Goal: Task Accomplishment & Management: Use online tool/utility

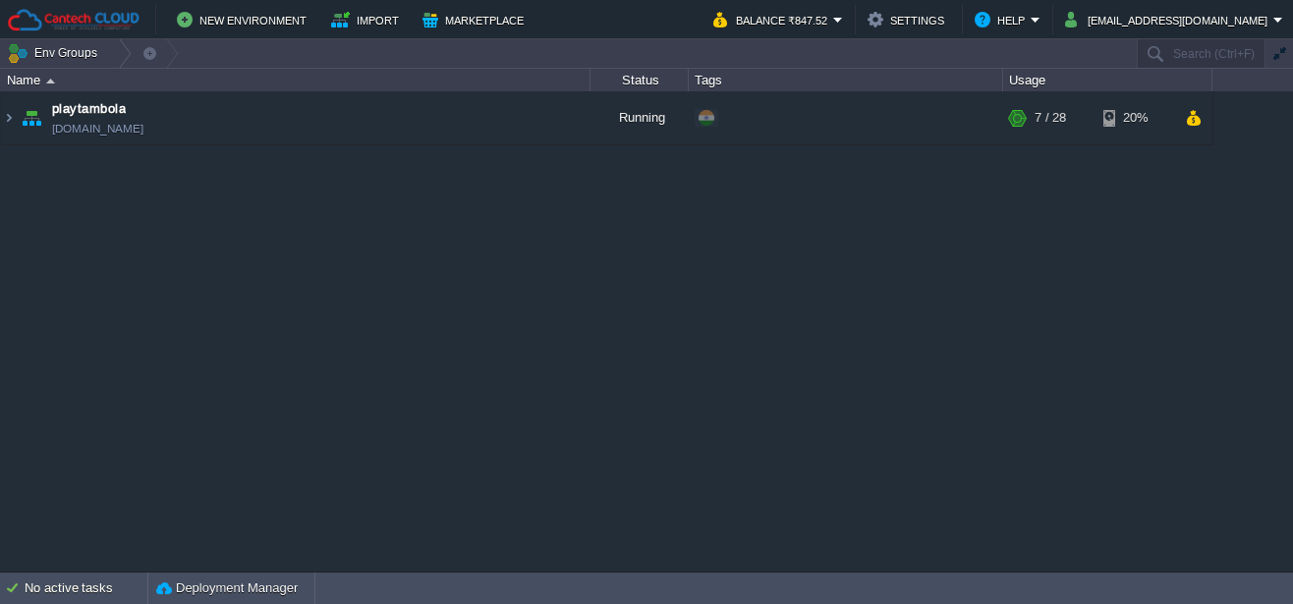
click at [396, 277] on div "playtambola [DOMAIN_NAME] Running + Add to Env Group RAM 24% CPU 1% 7 / 28 20%" at bounding box center [646, 331] width 1293 height 480
click at [9, 120] on img at bounding box center [9, 117] width 16 height 53
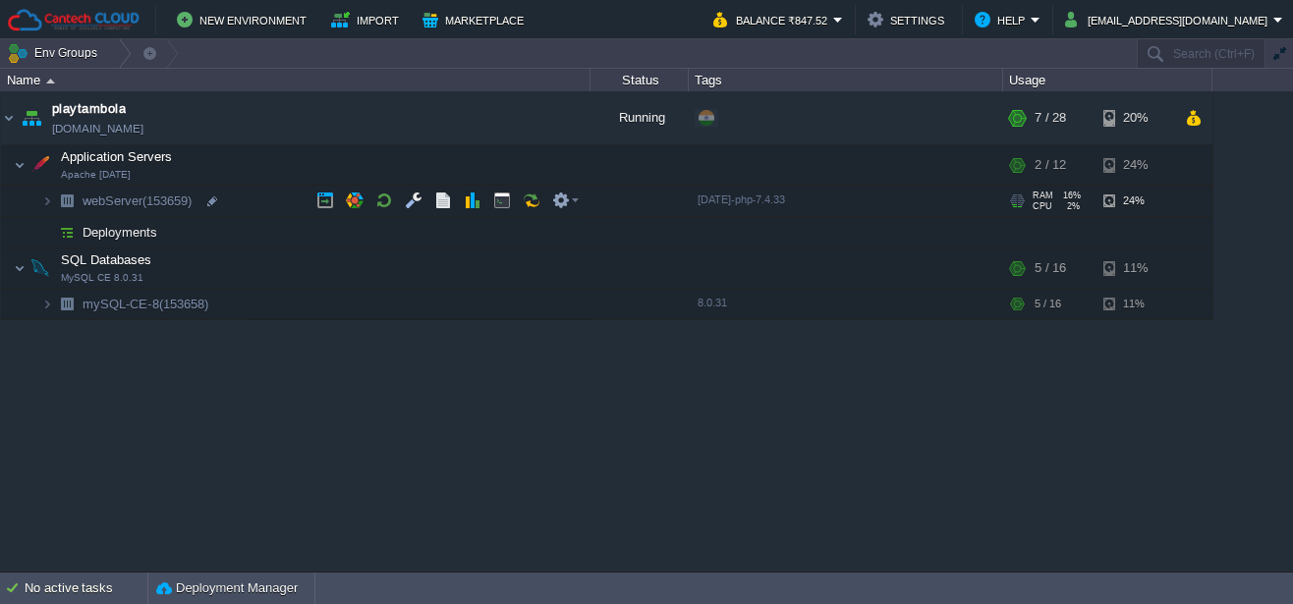
click at [160, 165] on td "Application Servers Apache [DATE]" at bounding box center [295, 165] width 589 height 40
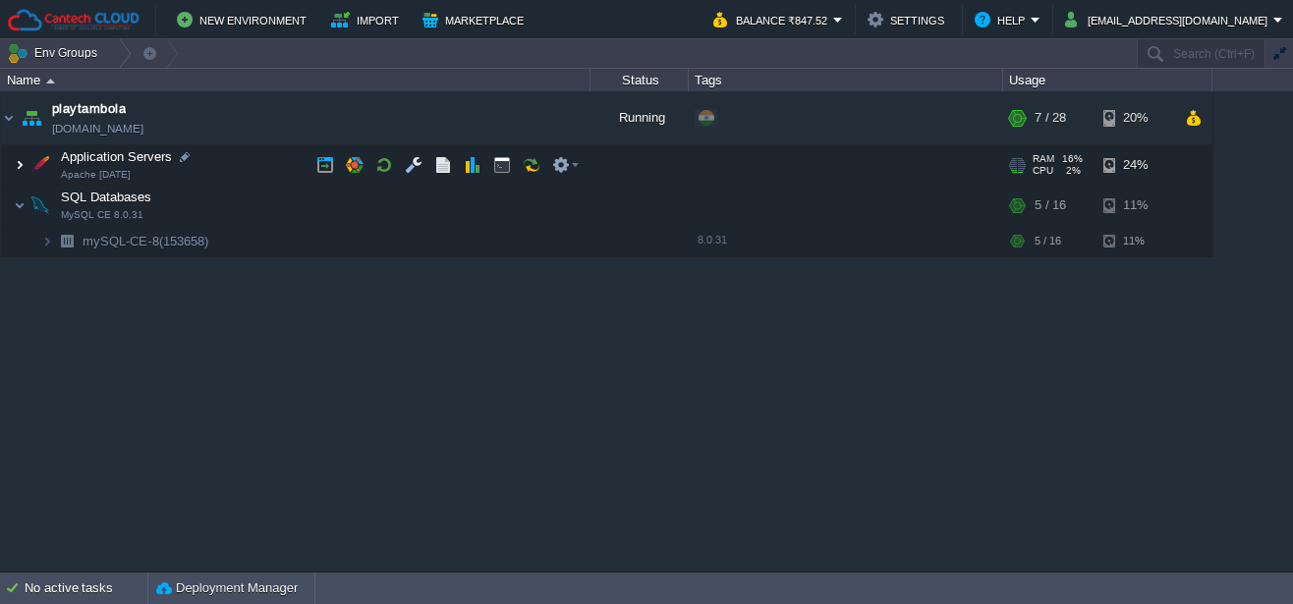
click at [20, 161] on img at bounding box center [20, 164] width 12 height 39
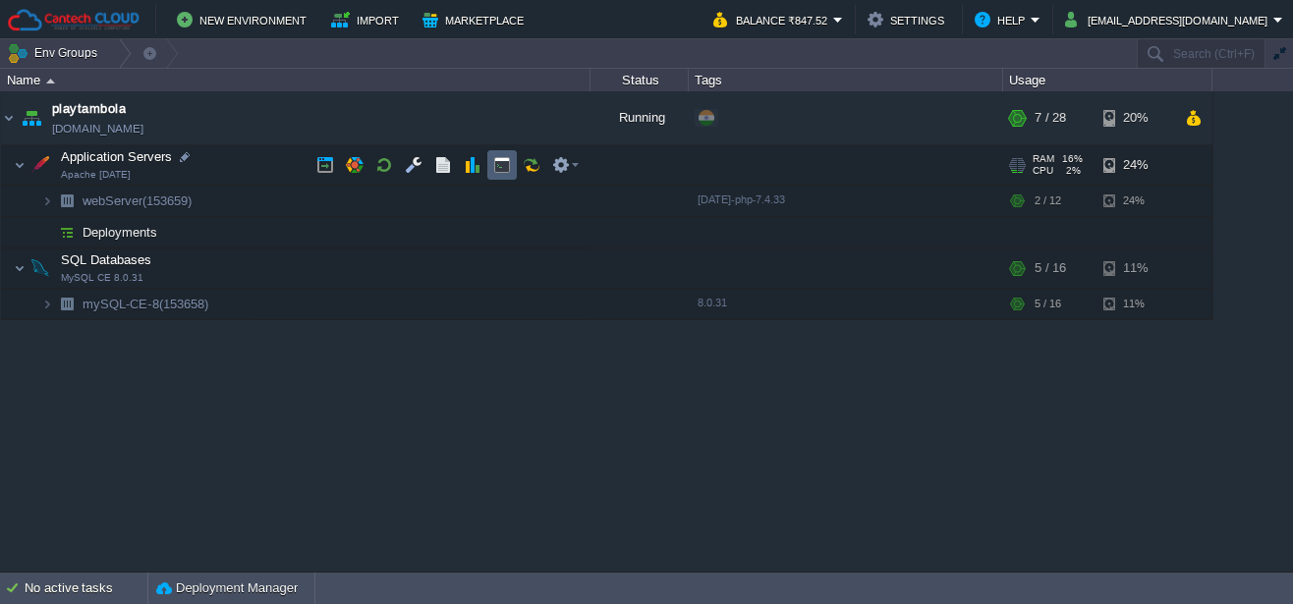
click at [497, 164] on button "button" at bounding box center [502, 165] width 18 height 18
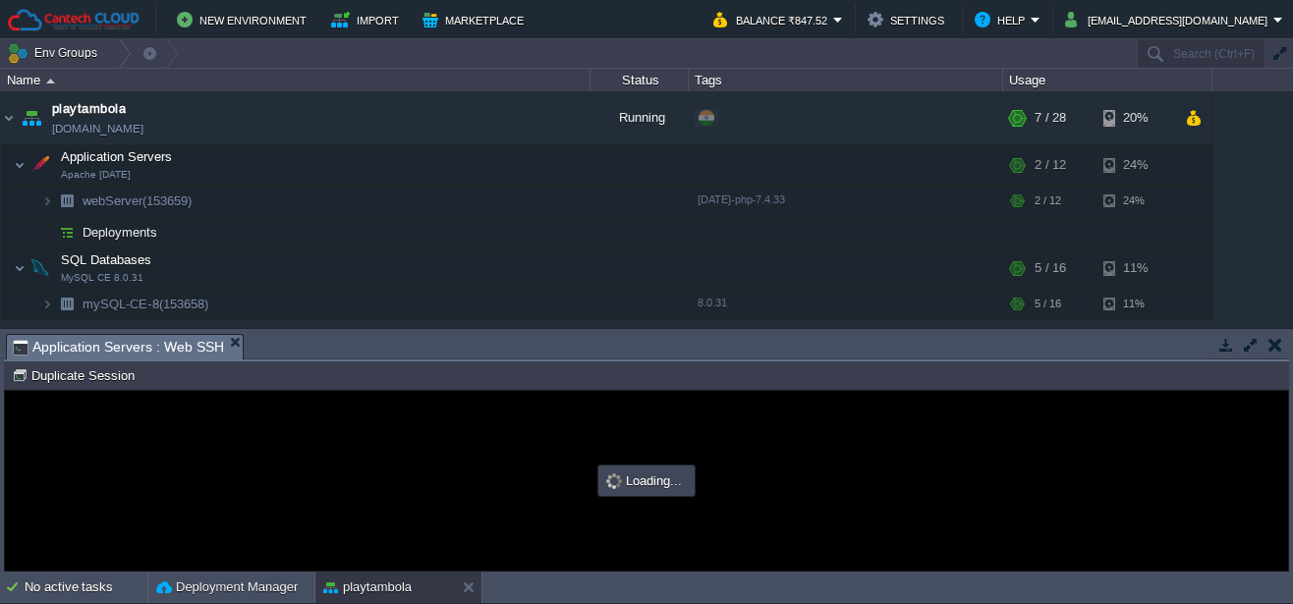
click at [1244, 347] on button "button" at bounding box center [1251, 345] width 18 height 18
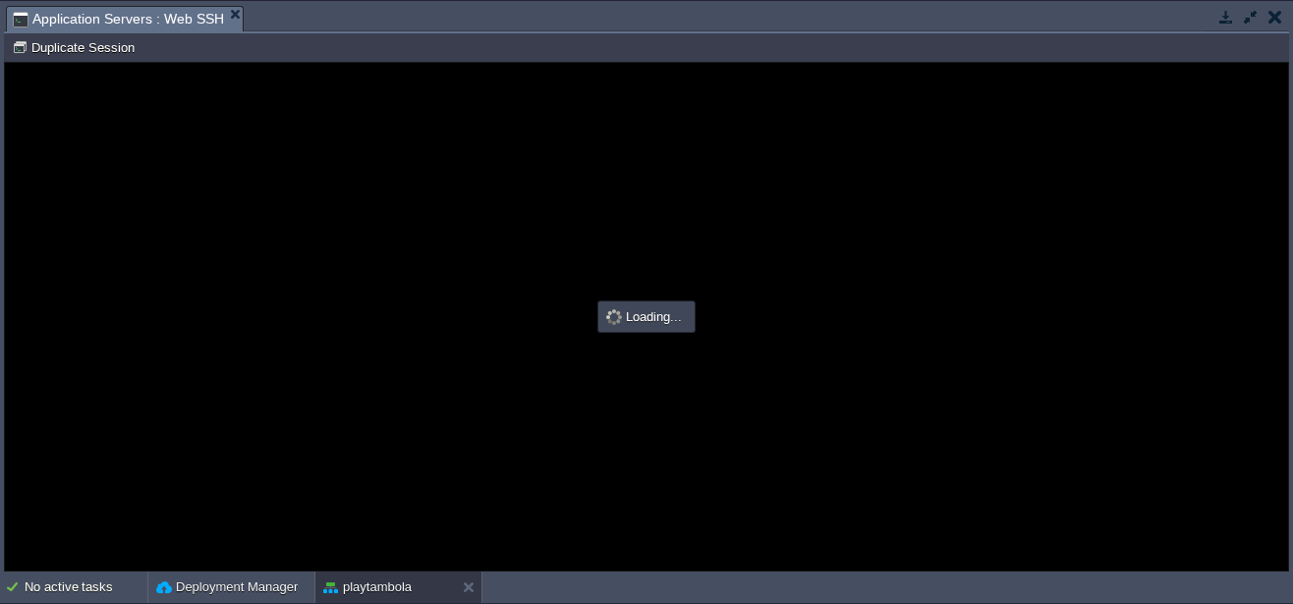
type input "#000000"
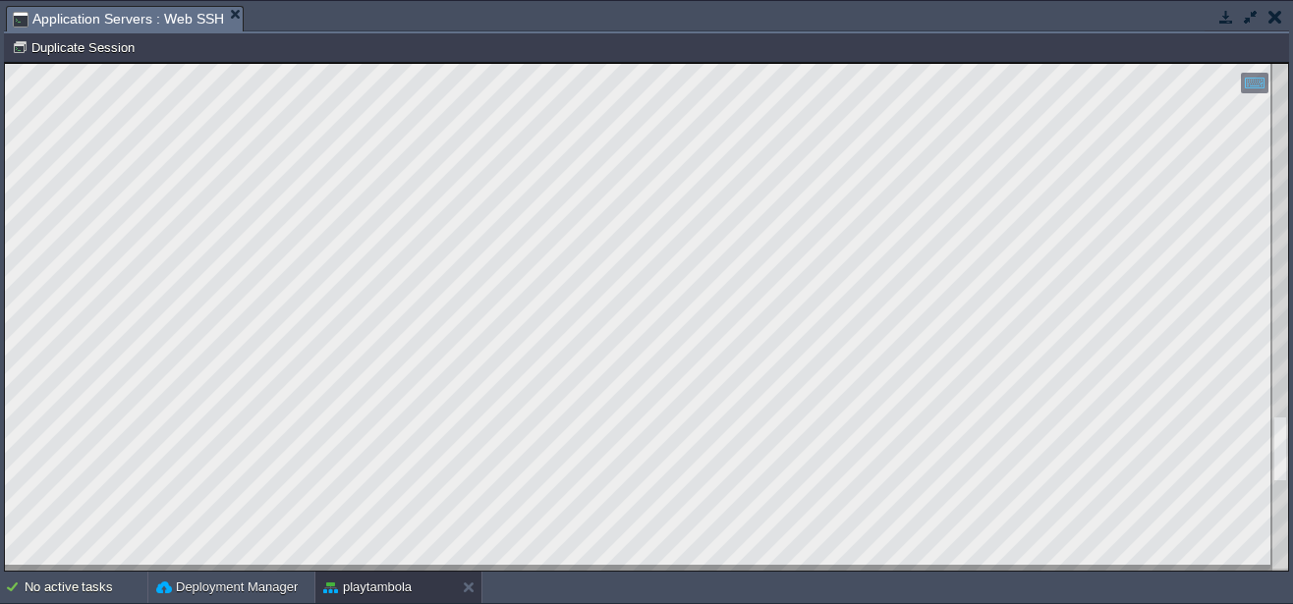
scroll to position [2, 173]
type textarea "DATABASES = { 'default': { 'ENGINE': 'django.db.backends.mysql', 'NAME': 'gamet…"
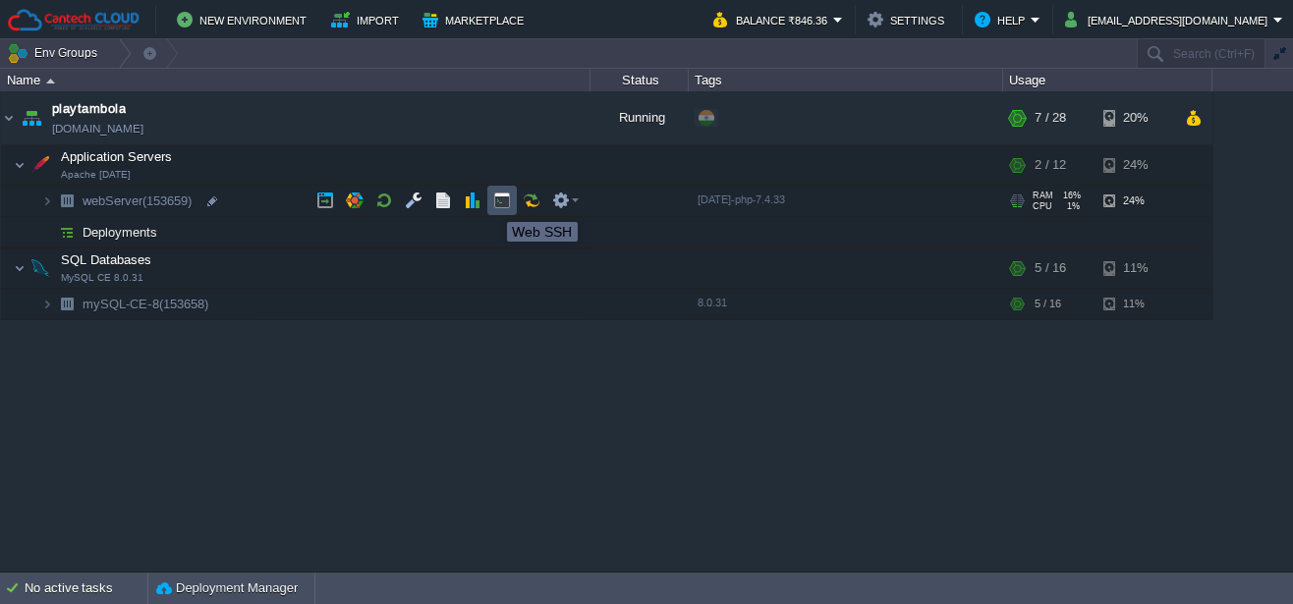
click at [493, 204] on button "button" at bounding box center [502, 201] width 18 height 18
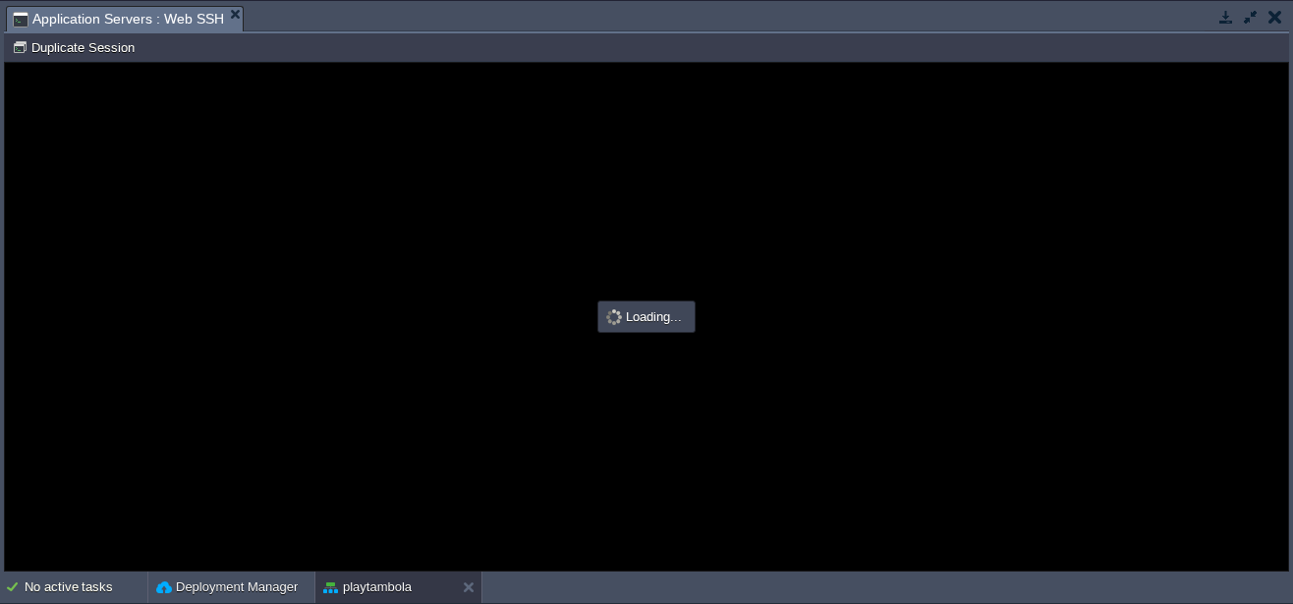
scroll to position [0, 0]
type input "#000000"
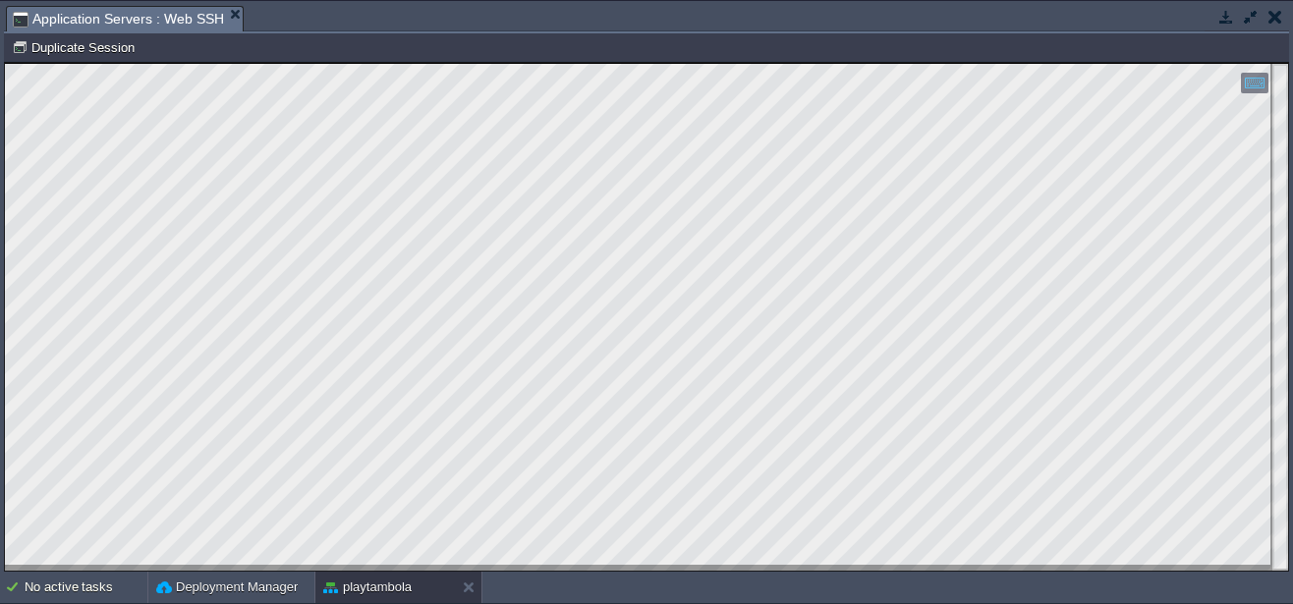
click at [5, 63] on html "Copy: Ctrl + Shift + C Paste: Ctrl + V Settings: Ctrl + Shift + Alt 0" at bounding box center [646, 63] width 1283 height 0
type textarea "ERROR 2002 (HY000): Can't connect to local MySQL server through socket '/var/li…"
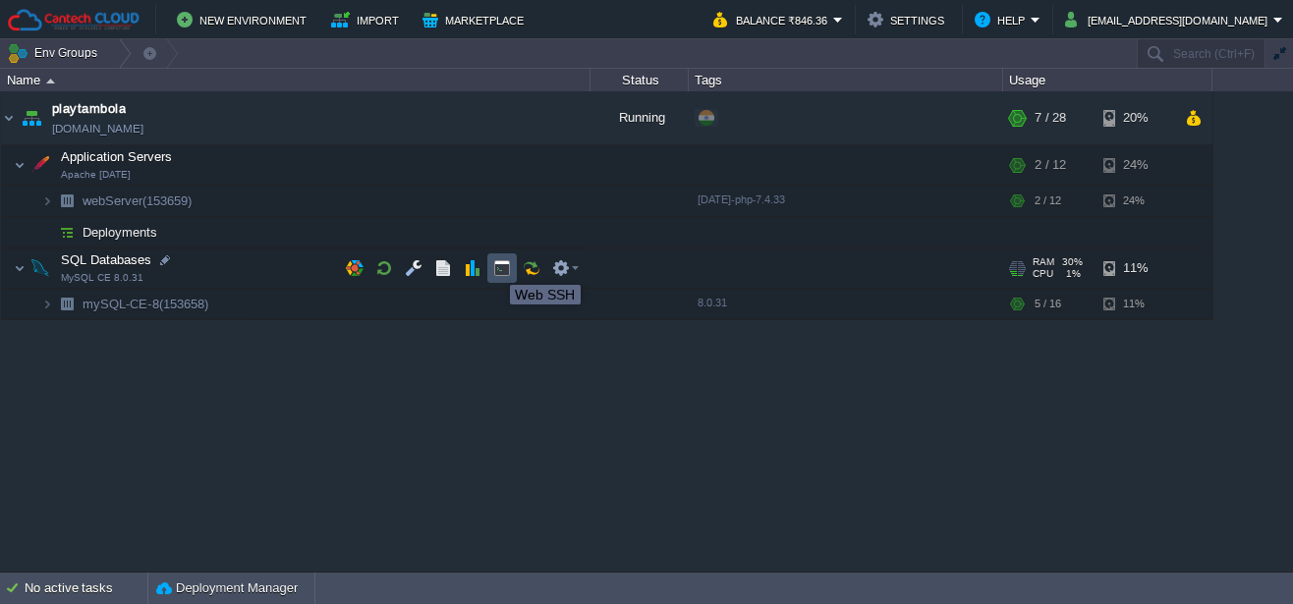
click at [495, 267] on button "button" at bounding box center [502, 268] width 18 height 18
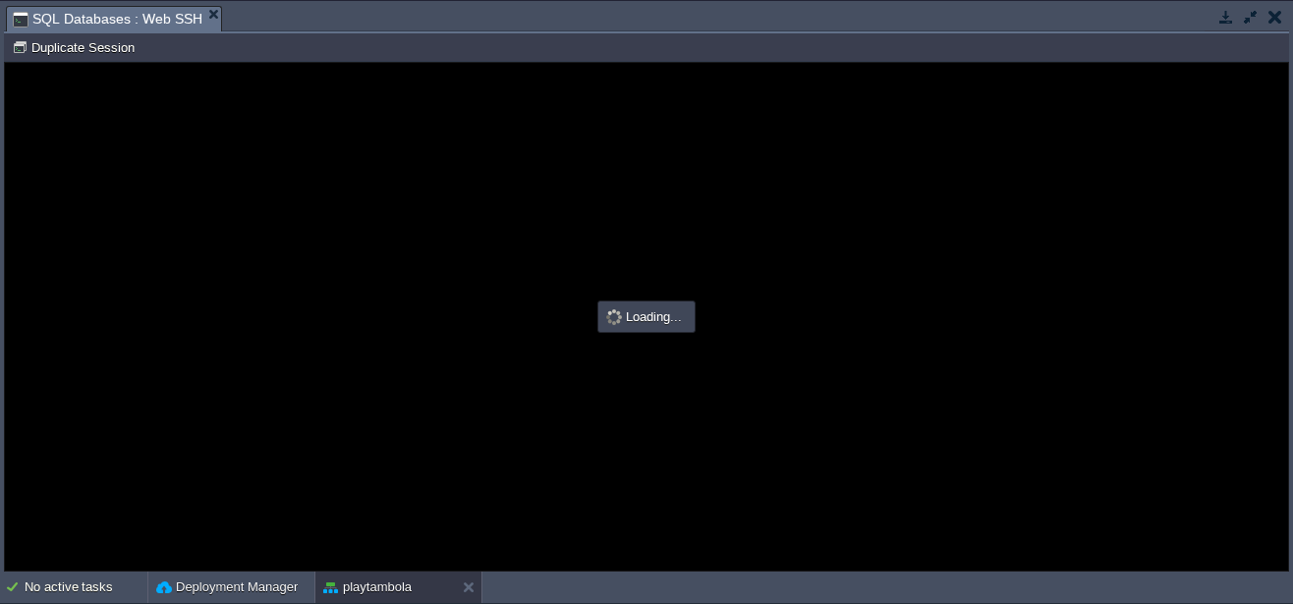
scroll to position [0, 0]
type input "#000000"
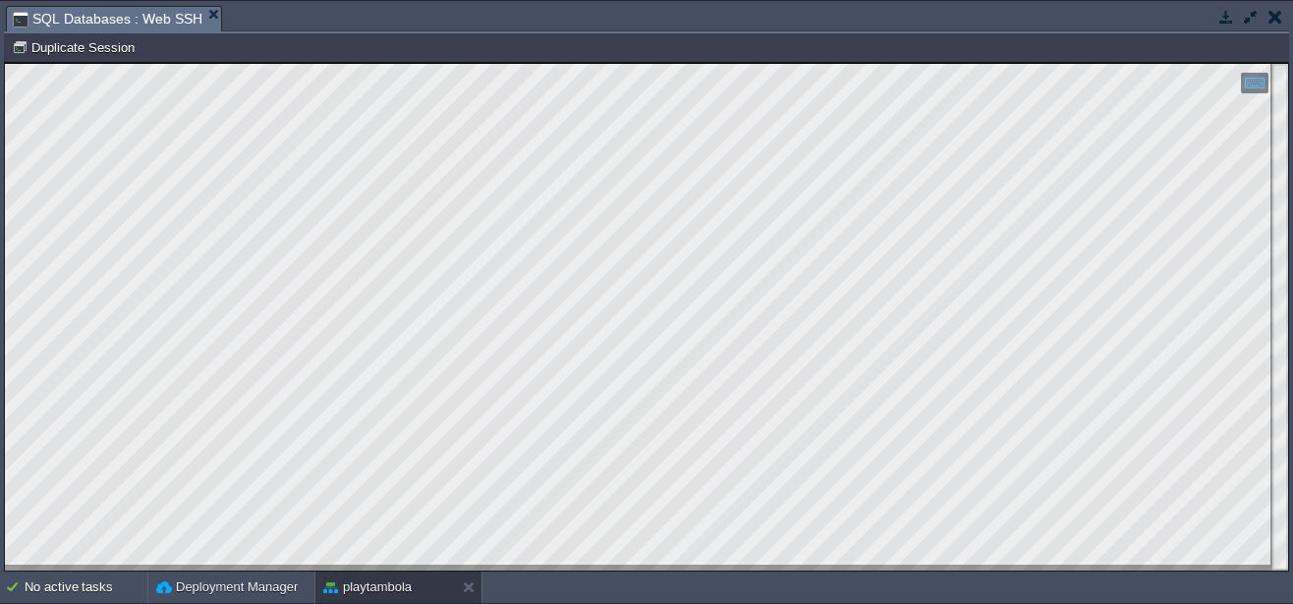
scroll to position [2, 86]
click at [1245, 17] on button "button" at bounding box center [1251, 17] width 18 height 18
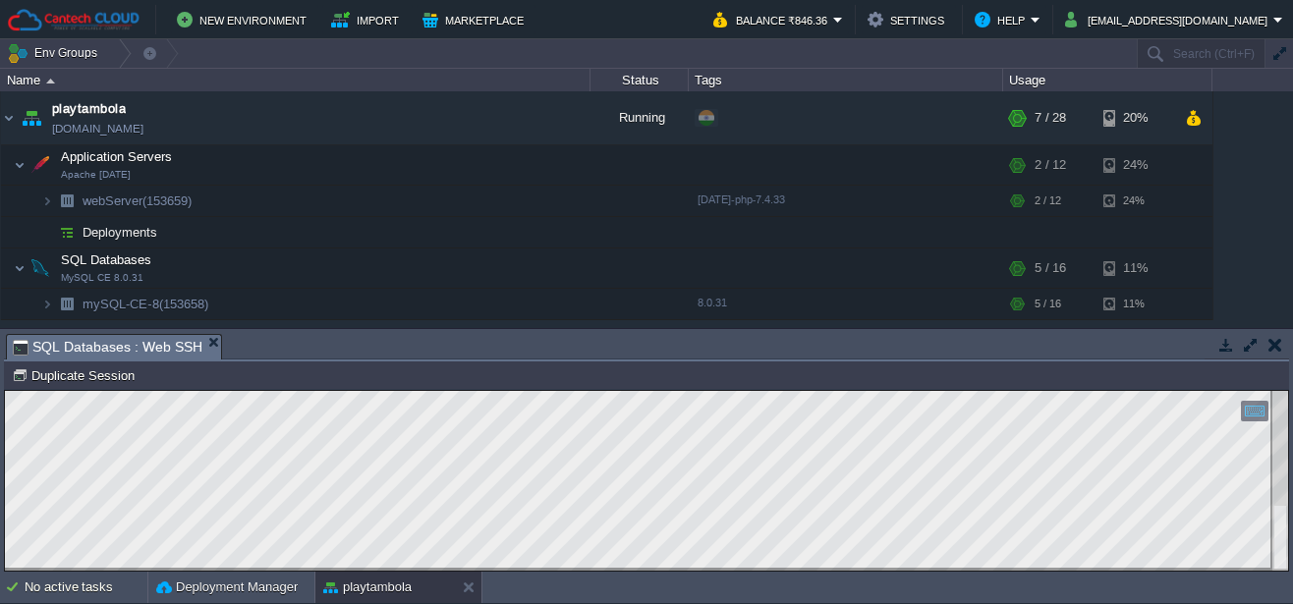
click at [1252, 354] on td at bounding box center [1250, 345] width 25 height 24
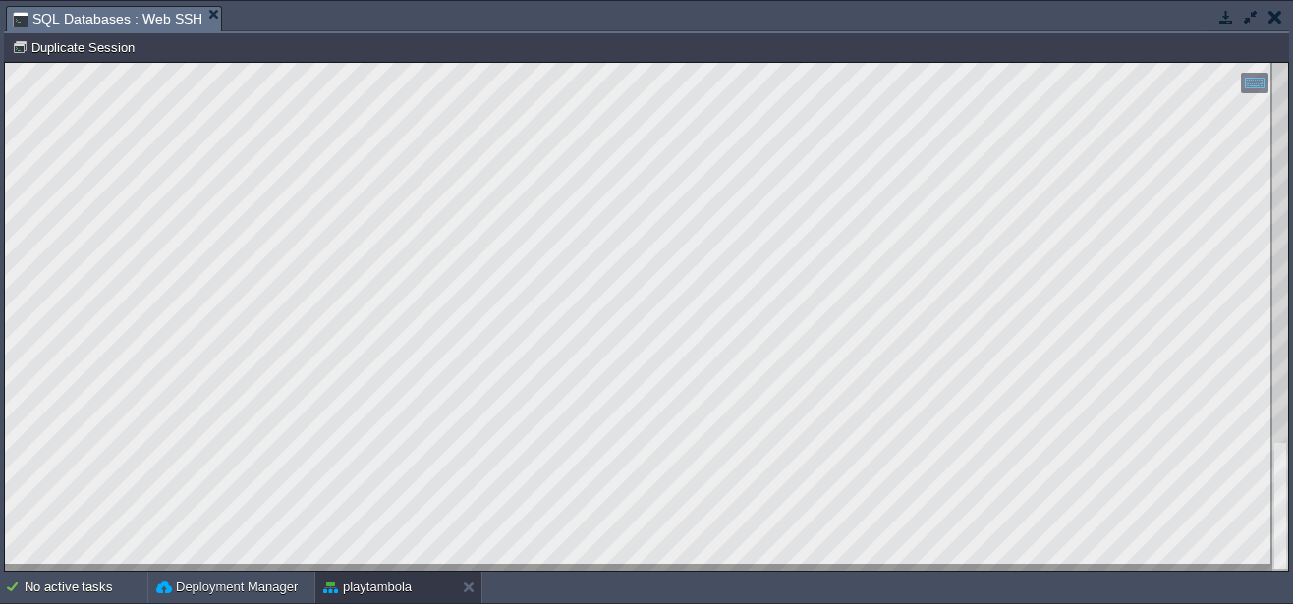
type textarea "pbkdf2_sha256$260000$FcgS0PVpL9ugePI3B9vT08$cI6398q6aWWL4LNT5NxlkGM7rp2jCyZJiji…"
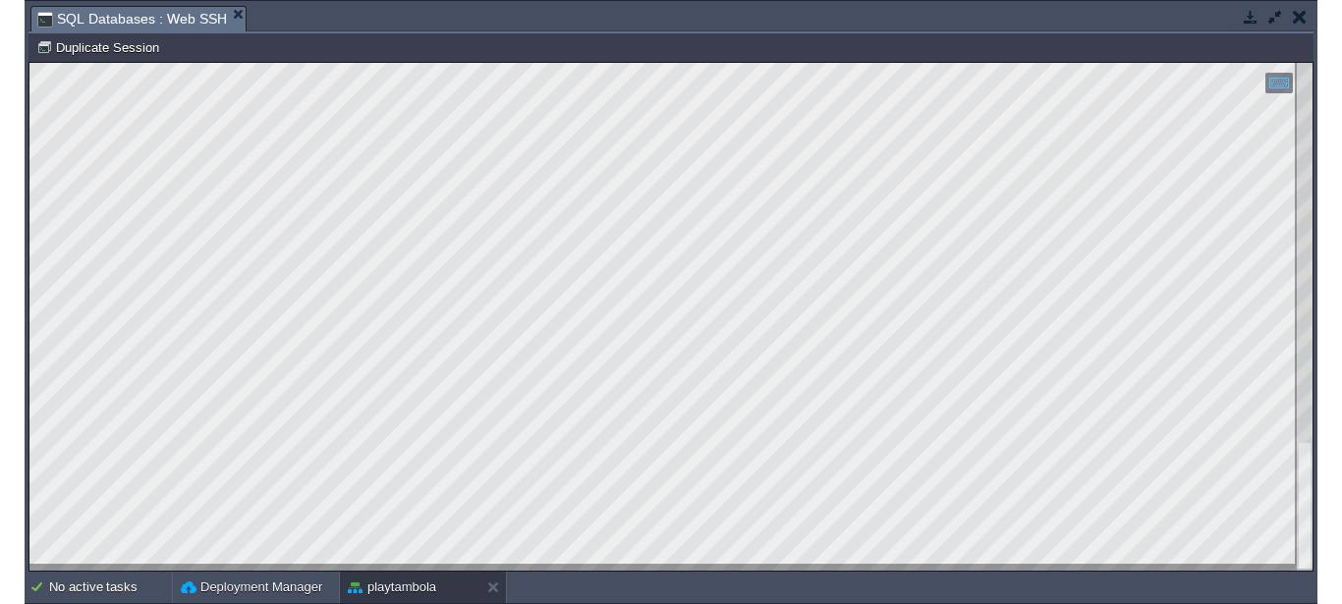
scroll to position [2, 541]
